Goal: Information Seeking & Learning: Learn about a topic

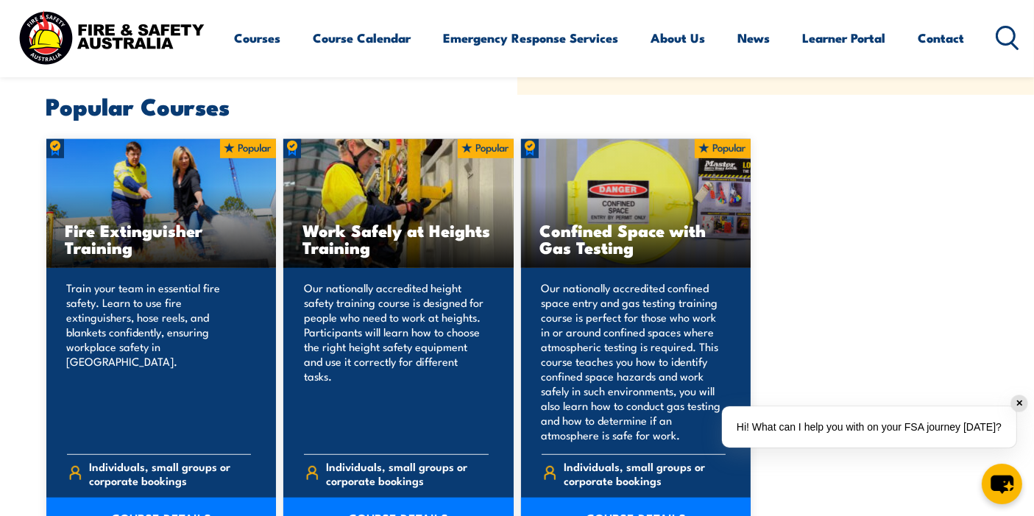
scroll to position [898, 0]
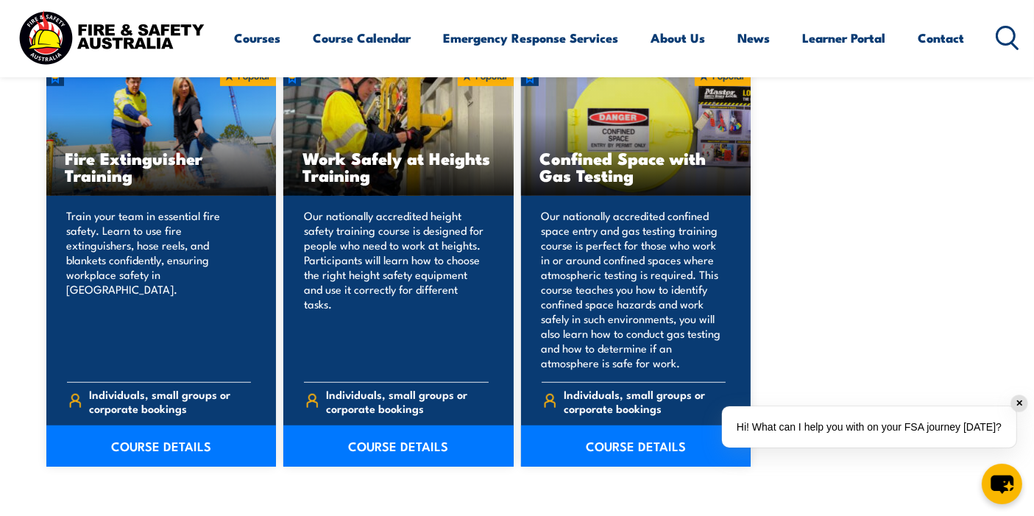
click at [121, 472] on section "Popular Courses Fire Extinguisher Training COURSE DETAILS 3" at bounding box center [517, 280] width 1034 height 514
click at [135, 450] on link "COURSE DETAILS" at bounding box center [161, 445] width 230 height 41
